Goal: Navigation & Orientation: Go to known website

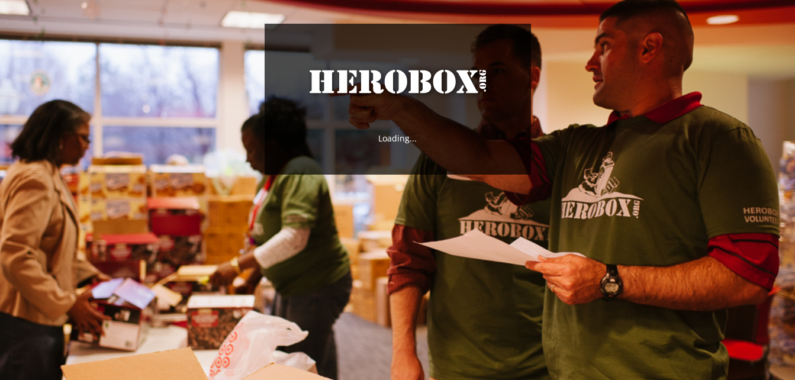
click at [530, 193] on div "HeroBox Loading..." at bounding box center [397, 102] width 795 height 204
